Goal: Task Accomplishment & Management: Complete application form

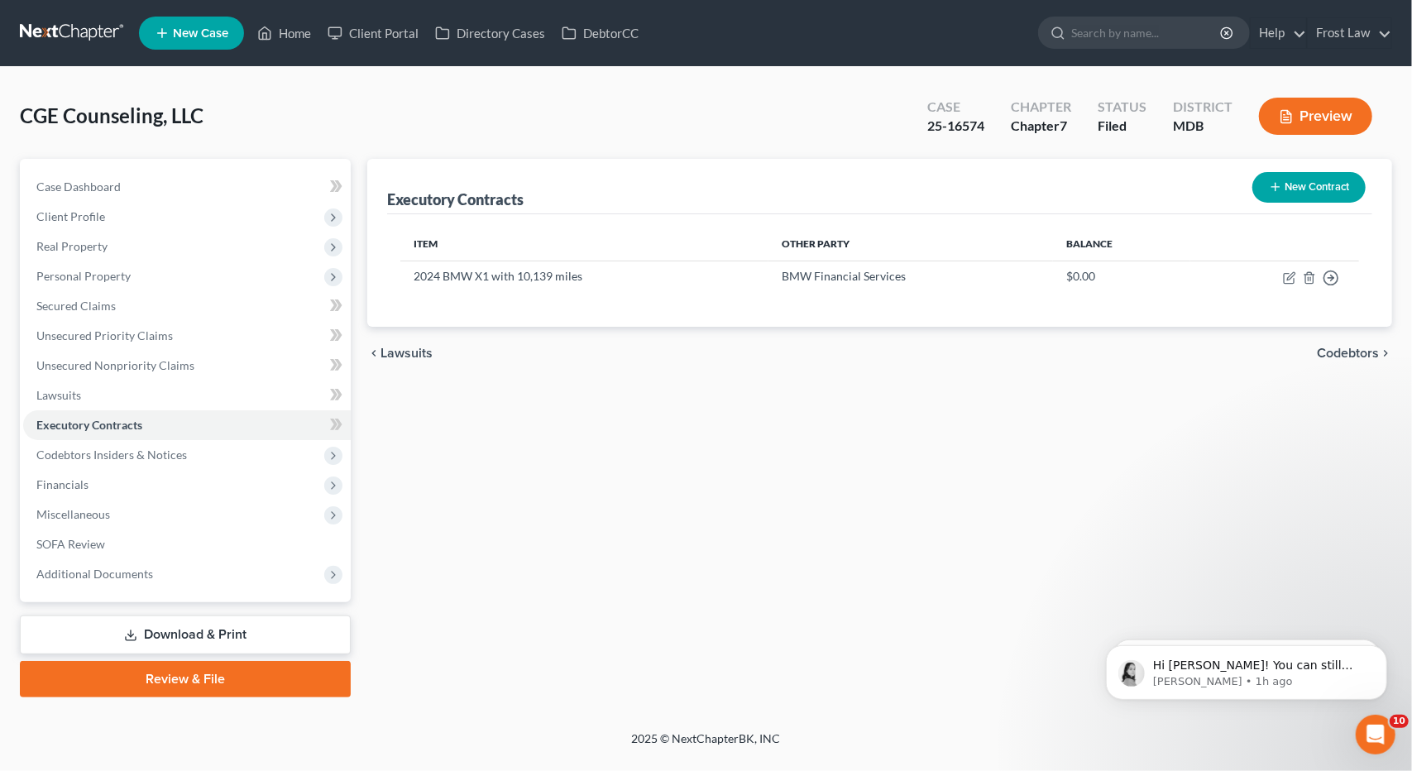
click at [74, 29] on link at bounding box center [73, 33] width 106 height 30
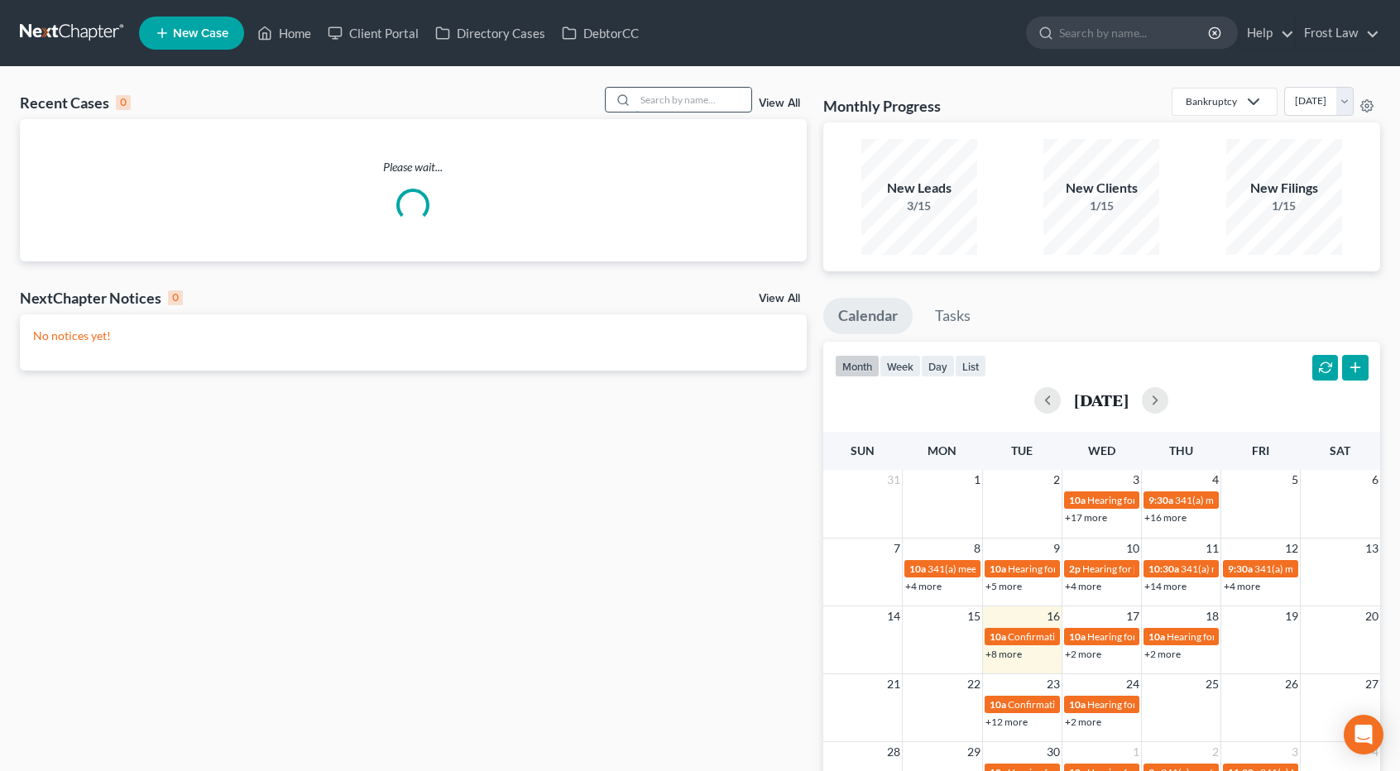
click at [655, 103] on input "search" at bounding box center [693, 100] width 116 height 24
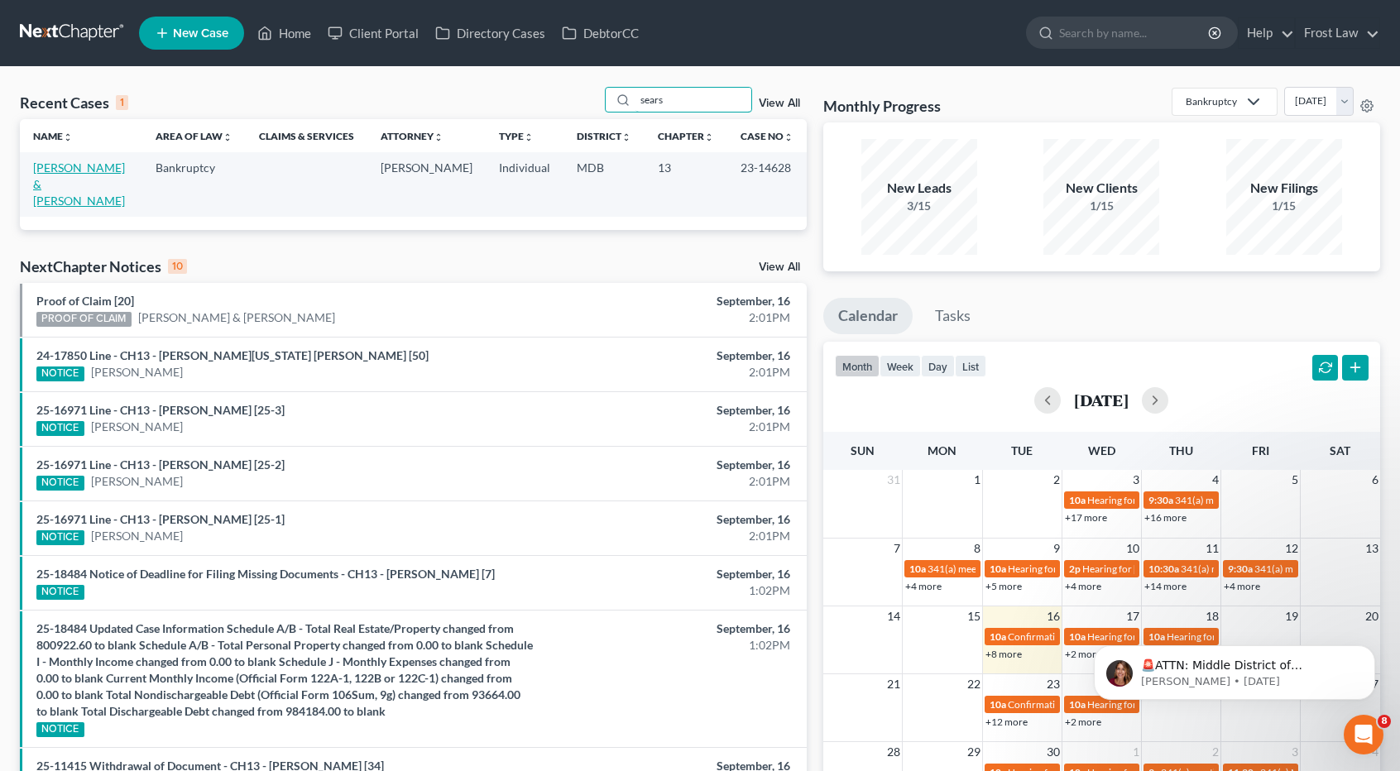
type input "sears"
click at [76, 169] on link "[PERSON_NAME] & [PERSON_NAME]" at bounding box center [79, 184] width 92 height 47
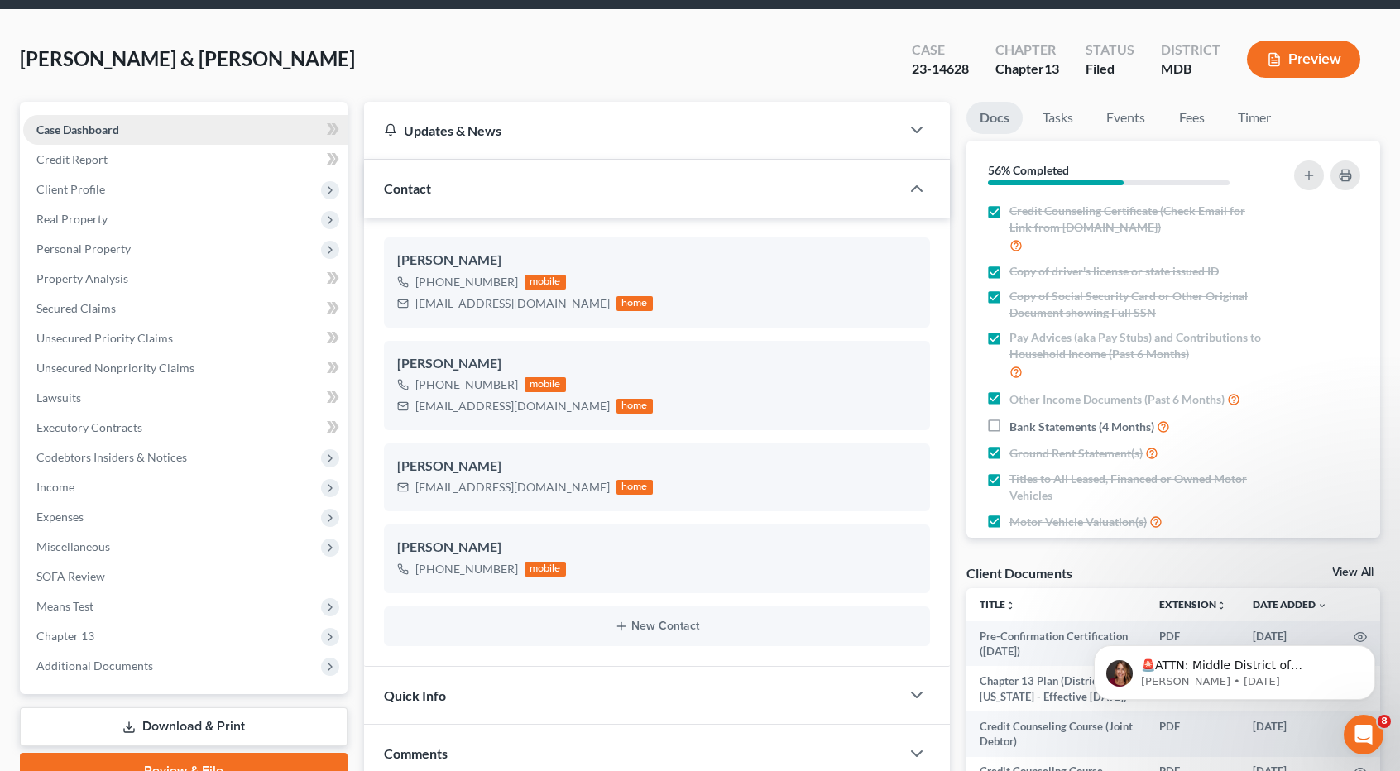
scroll to position [83, 0]
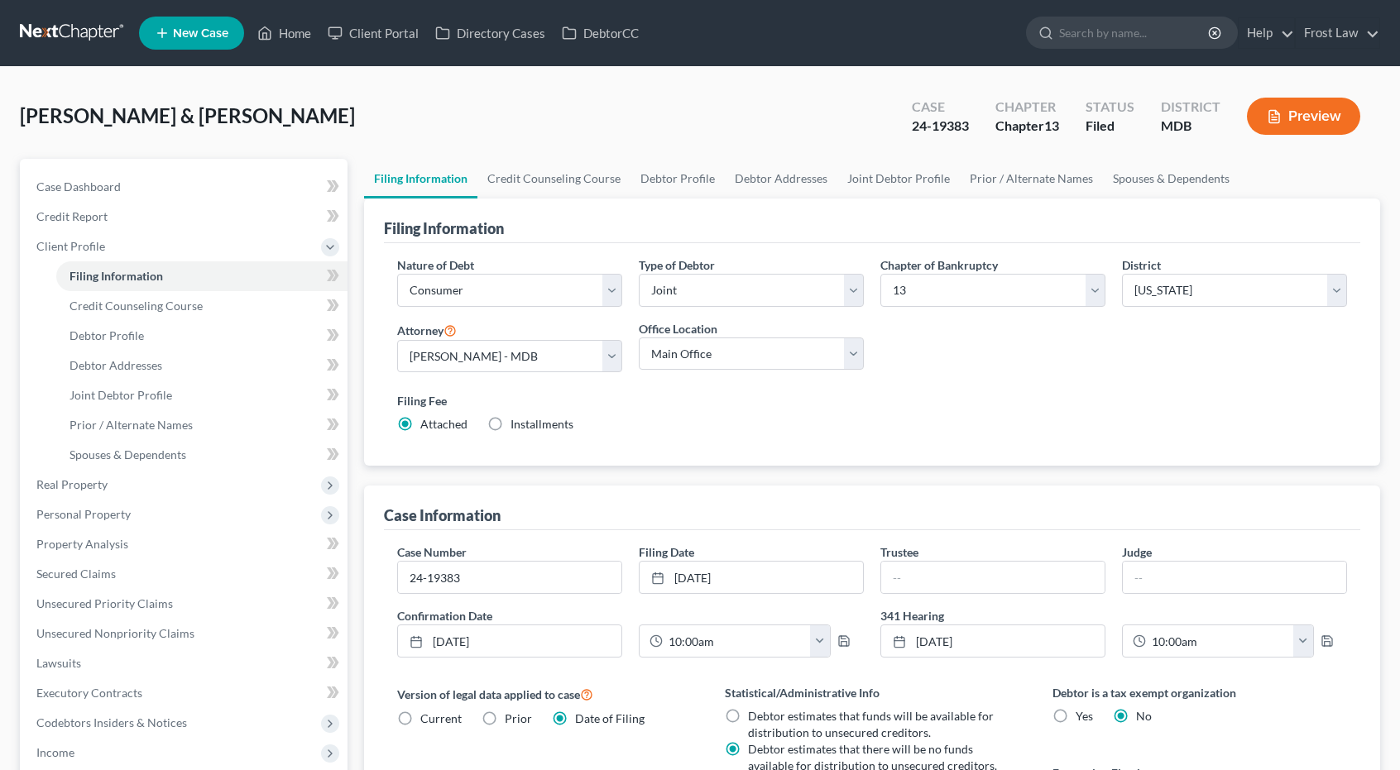
select select "1"
select select "3"
select select "38"
select select "0"
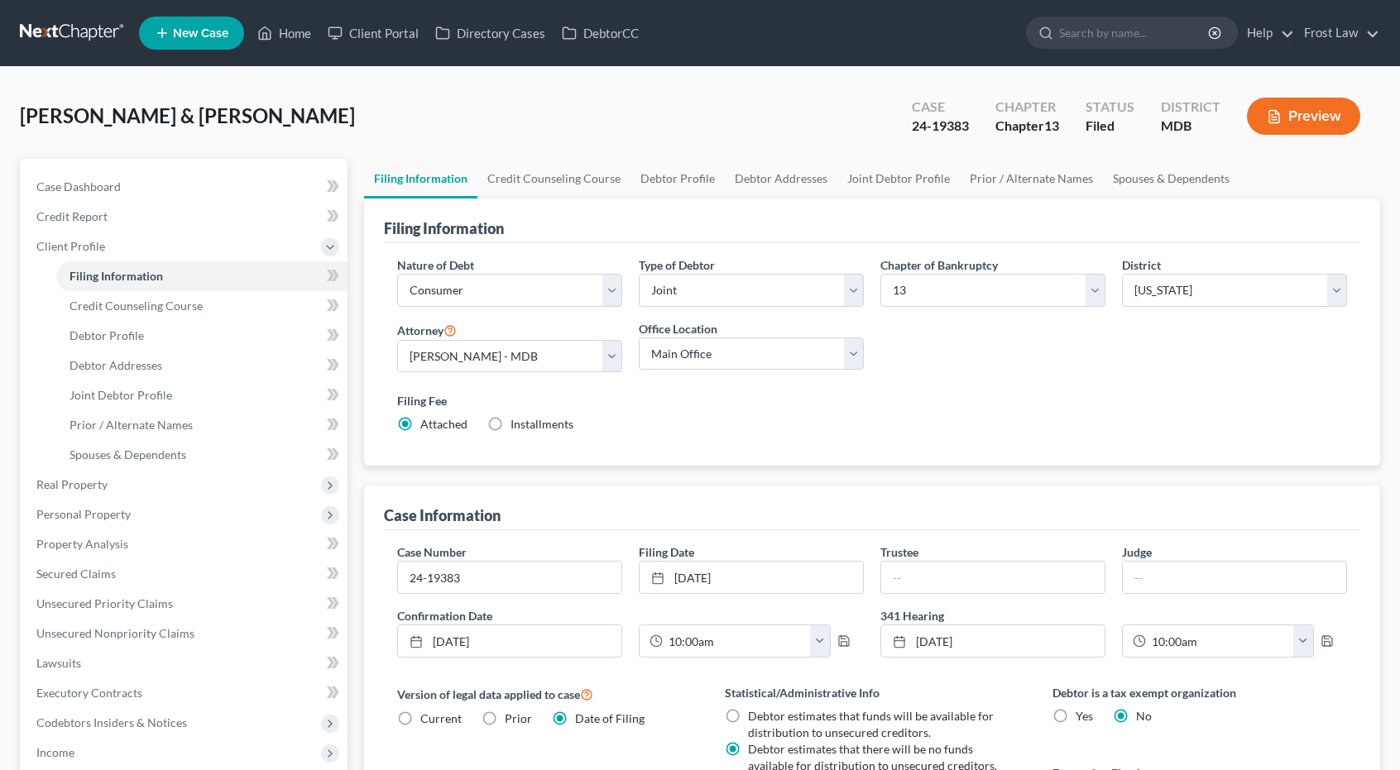
select select "21"
